Goal: Task Accomplishment & Management: Manage account settings

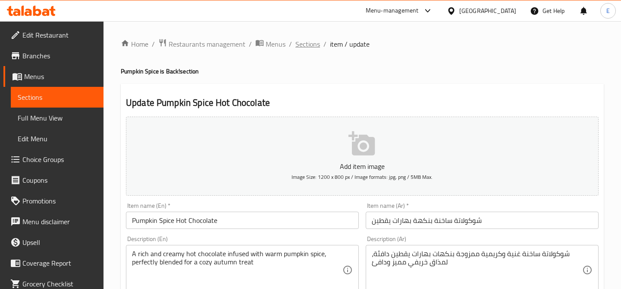
click at [308, 47] on span "Sections" at bounding box center [307, 44] width 25 height 10
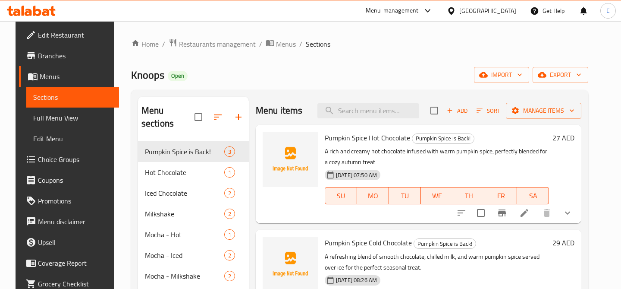
click at [42, 156] on span "Choice Groups" at bounding box center [75, 159] width 74 height 10
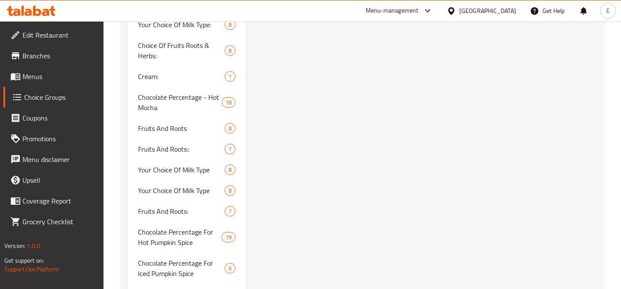
scroll to position [741, 0]
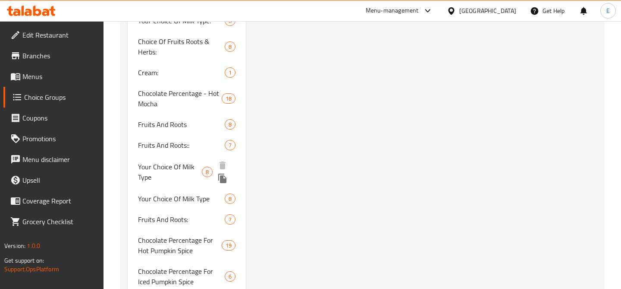
click at [180, 169] on span "Your Choice Of Milk Type" at bounding box center [170, 171] width 64 height 21
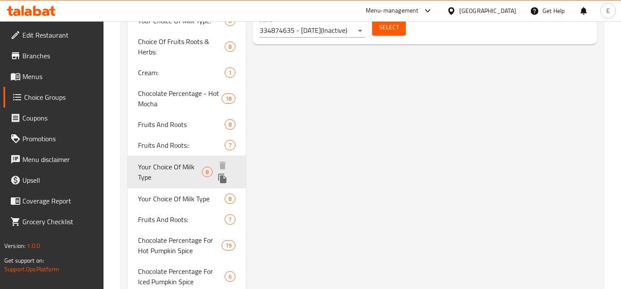
type input "Your Choice Of Milk Type"
type input "اختيارك من نوع الحليب"
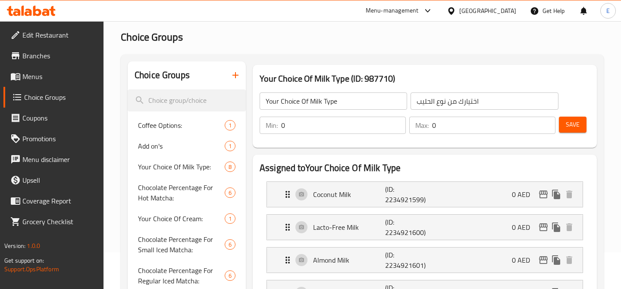
scroll to position [28, 0]
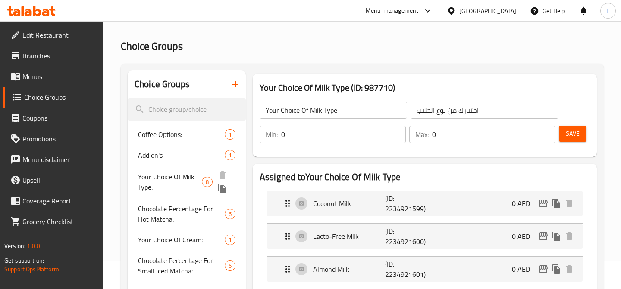
click at [175, 177] on span "Your Choice Of Milk Type:" at bounding box center [170, 181] width 64 height 21
type input "Your Choice Of Milk Type:"
type input "اختيارك من نوع الحليب:"
type input "1"
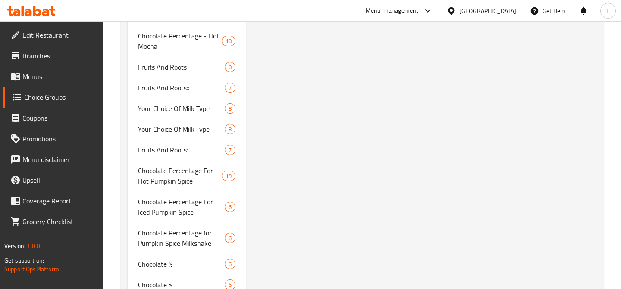
scroll to position [792, 0]
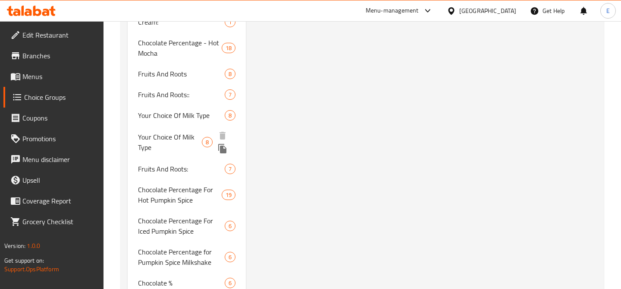
click at [177, 142] on span "Your Choice Of Milk Type" at bounding box center [170, 142] width 64 height 21
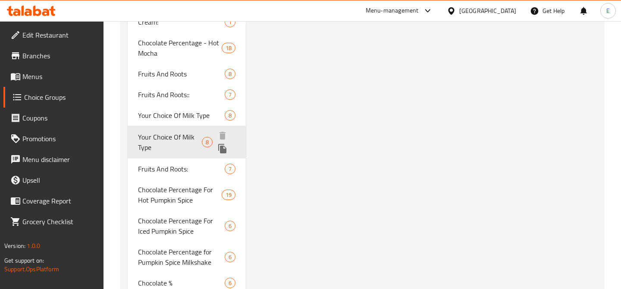
type input "Your Choice Of Milk Type"
type input "إختيارك من نوع الحليب"
type input "0"
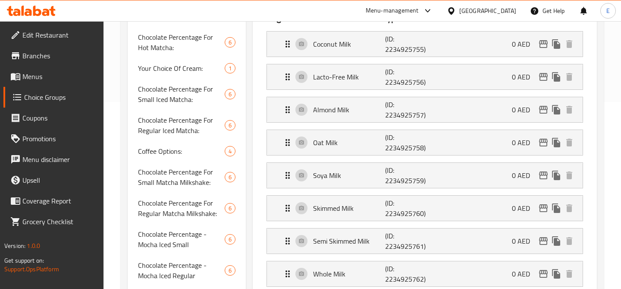
scroll to position [0, 0]
